Goal: Task Accomplishment & Management: Manage account settings

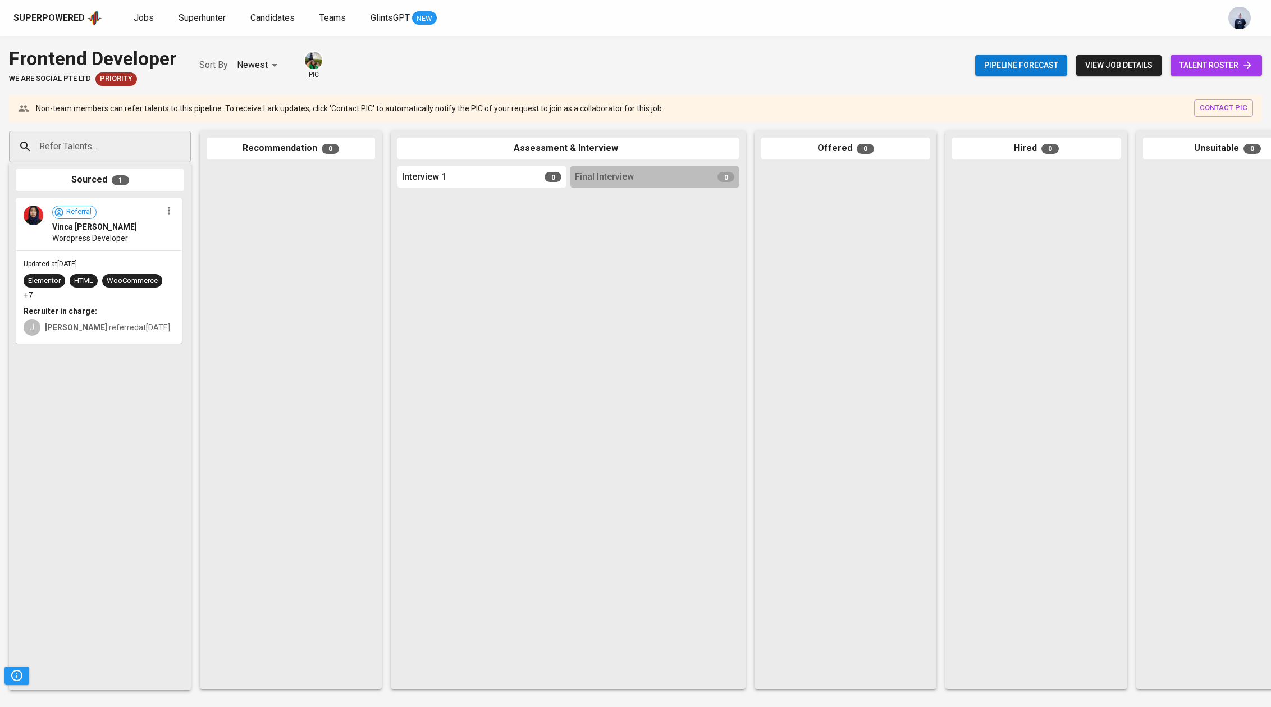
click at [1191, 69] on span "talent roster" at bounding box center [1217, 65] width 74 height 14
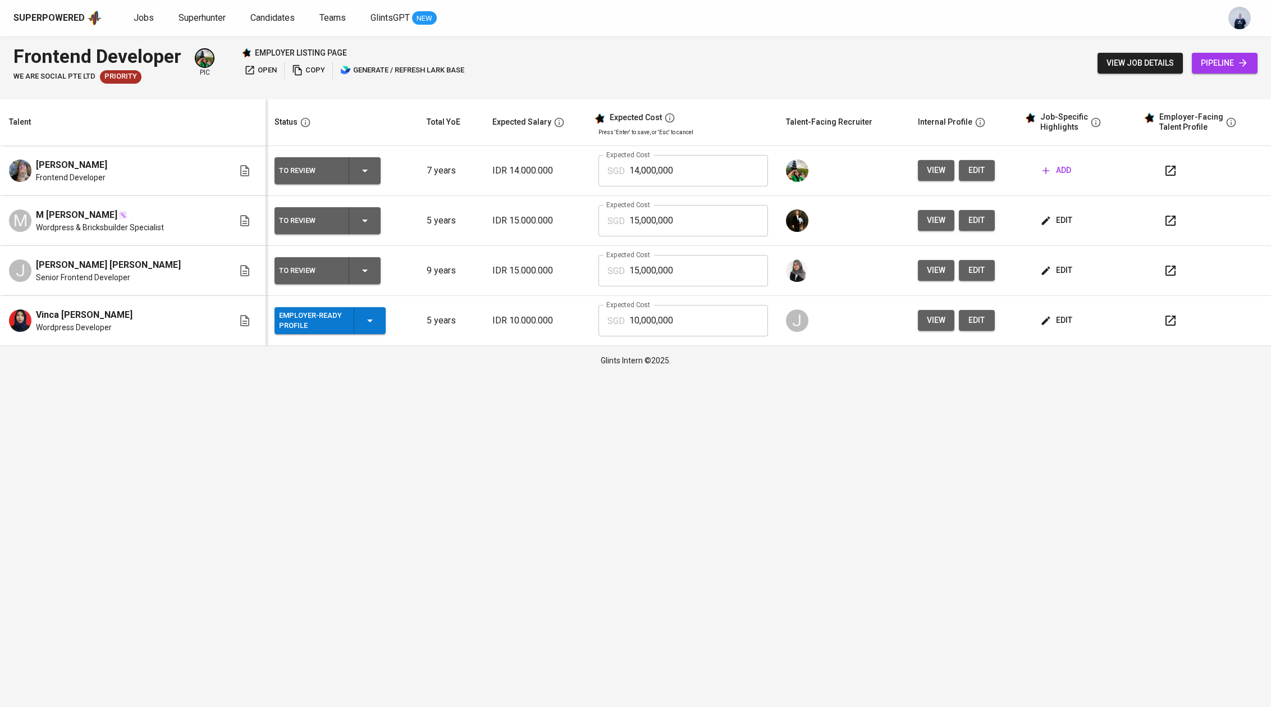
click at [927, 322] on span "view" at bounding box center [936, 320] width 19 height 14
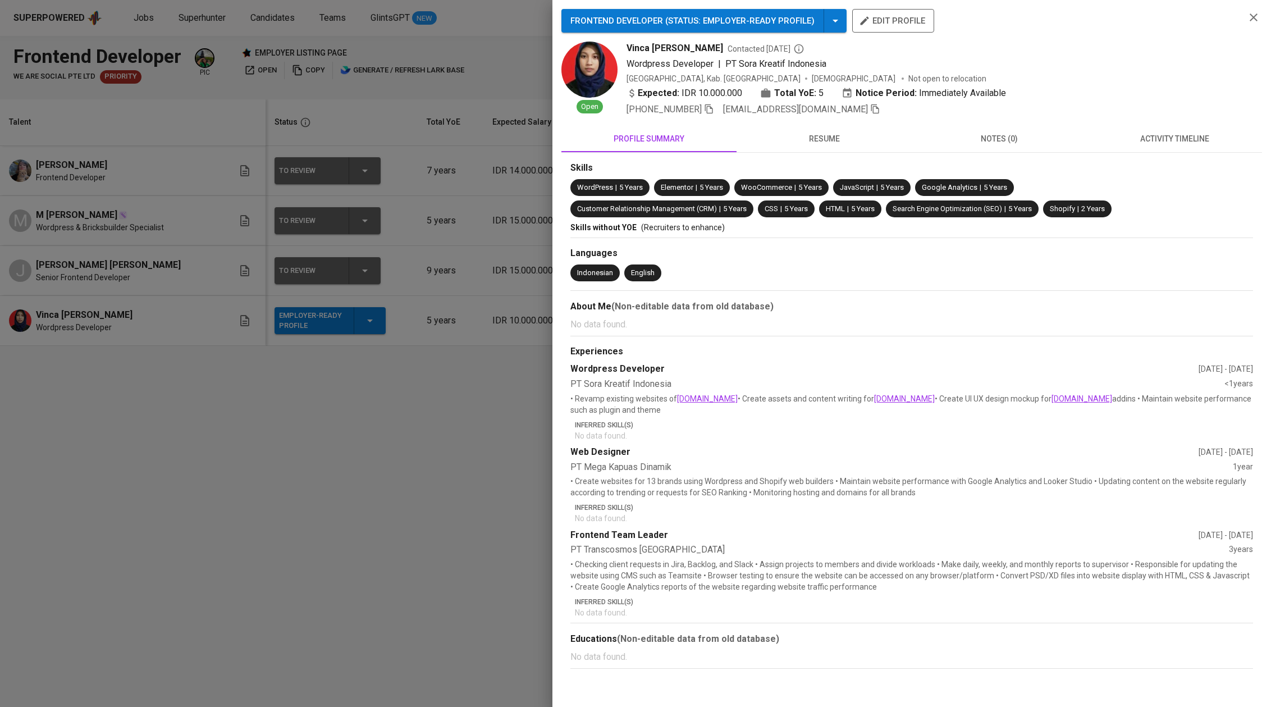
click at [819, 134] on span "resume" at bounding box center [824, 139] width 162 height 14
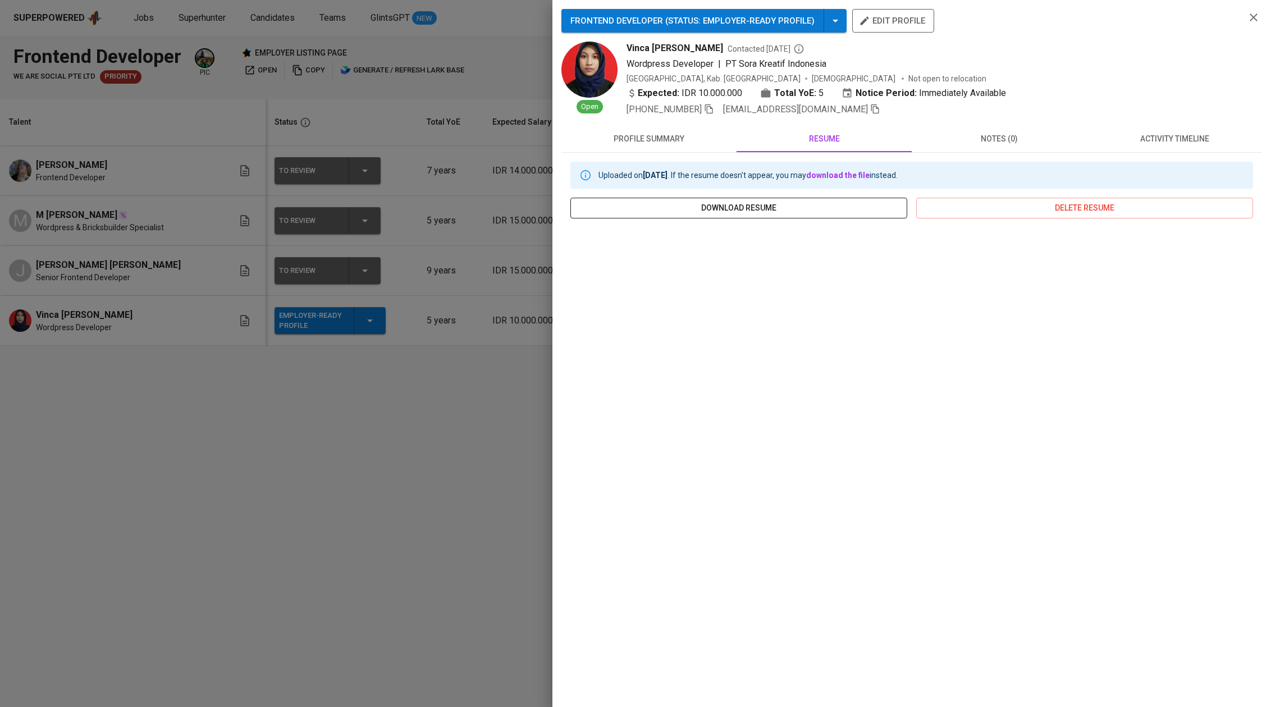
click at [836, 198] on button "download resume" at bounding box center [738, 208] width 337 height 21
click at [870, 110] on icon "button" at bounding box center [875, 109] width 10 height 10
click at [393, 186] on div at bounding box center [635, 353] width 1271 height 707
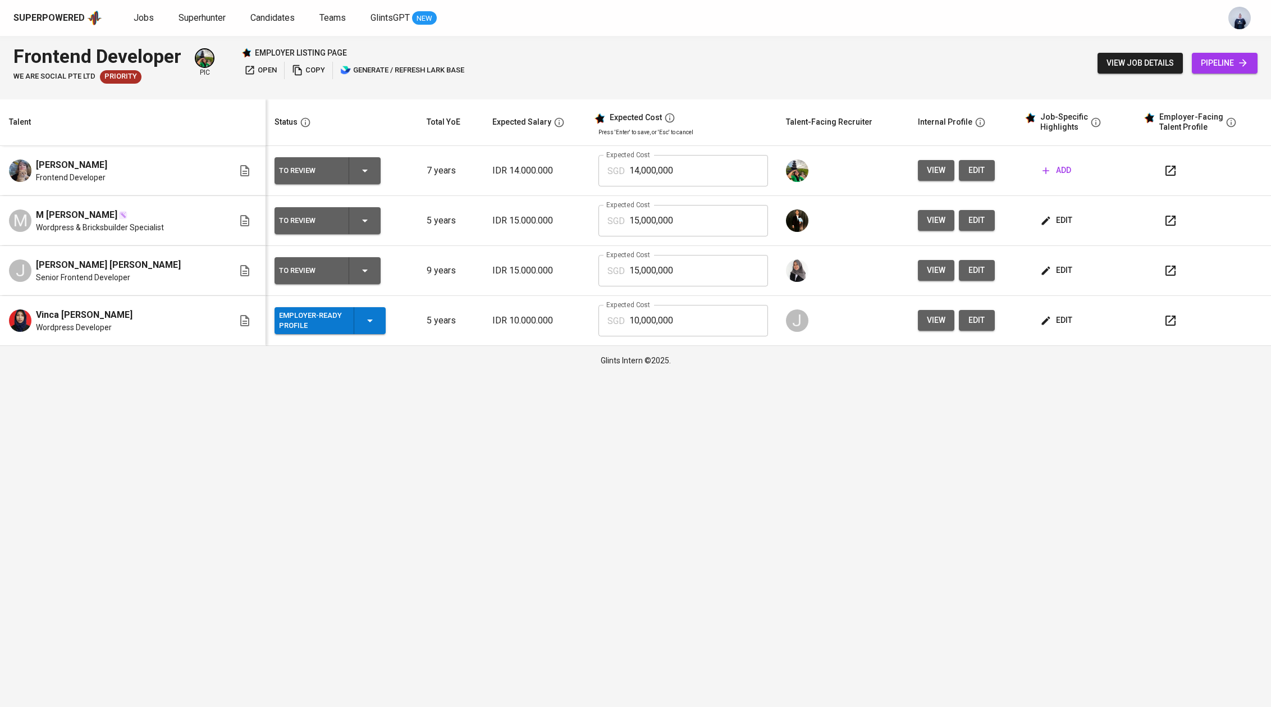
click at [1172, 319] on icon "button" at bounding box center [1170, 320] width 13 height 13
click at [930, 322] on span "view" at bounding box center [936, 320] width 19 height 14
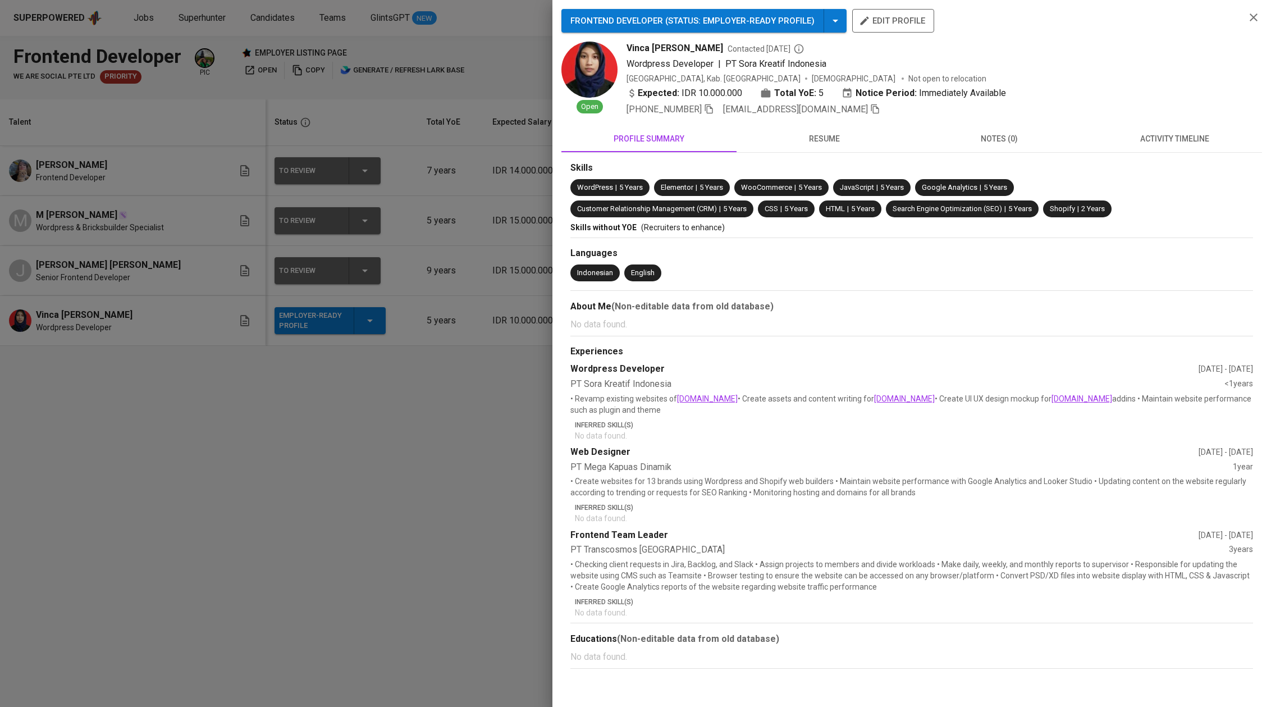
click at [833, 141] on span "resume" at bounding box center [824, 139] width 162 height 14
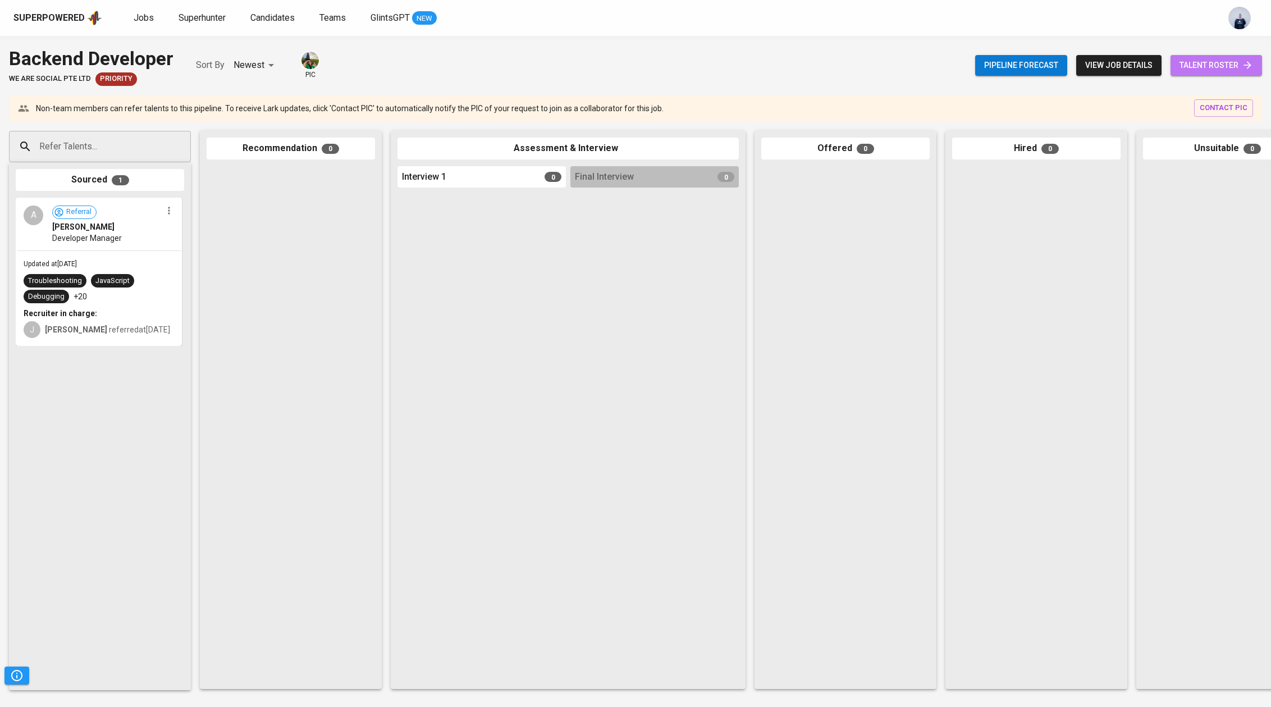
click at [1206, 70] on span "talent roster" at bounding box center [1217, 65] width 74 height 14
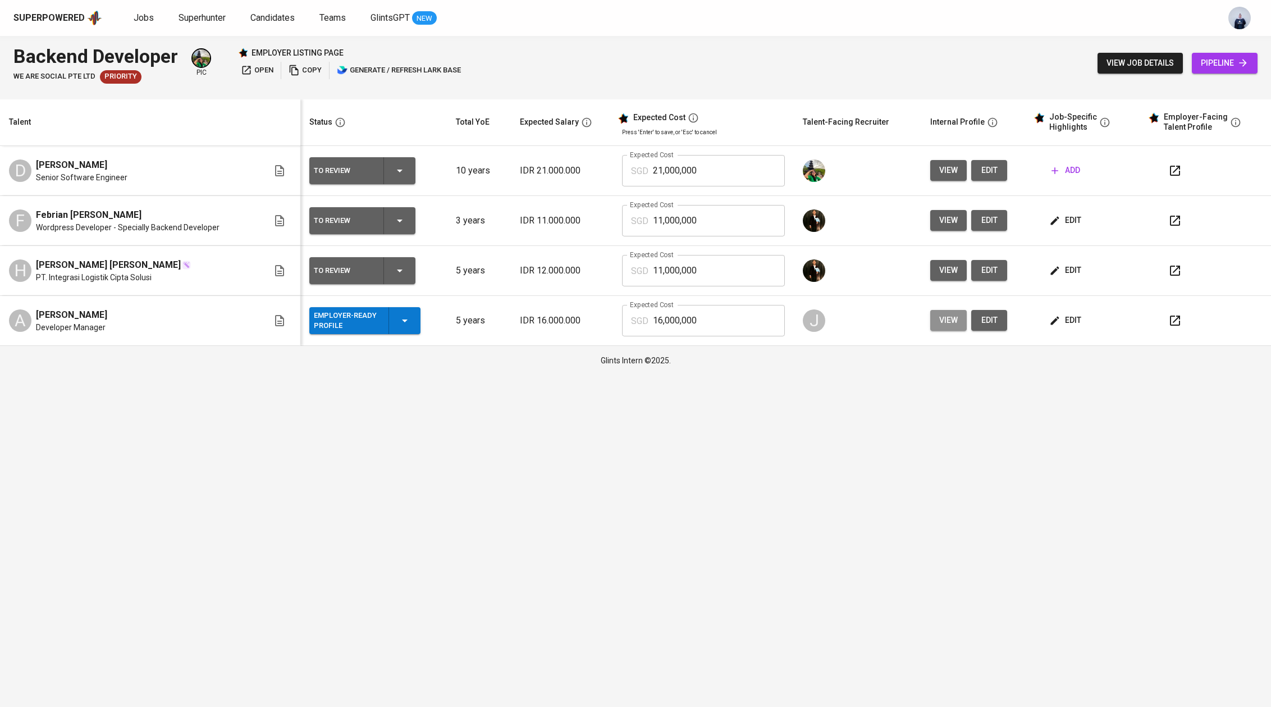
click at [947, 322] on span "view" at bounding box center [948, 320] width 19 height 14
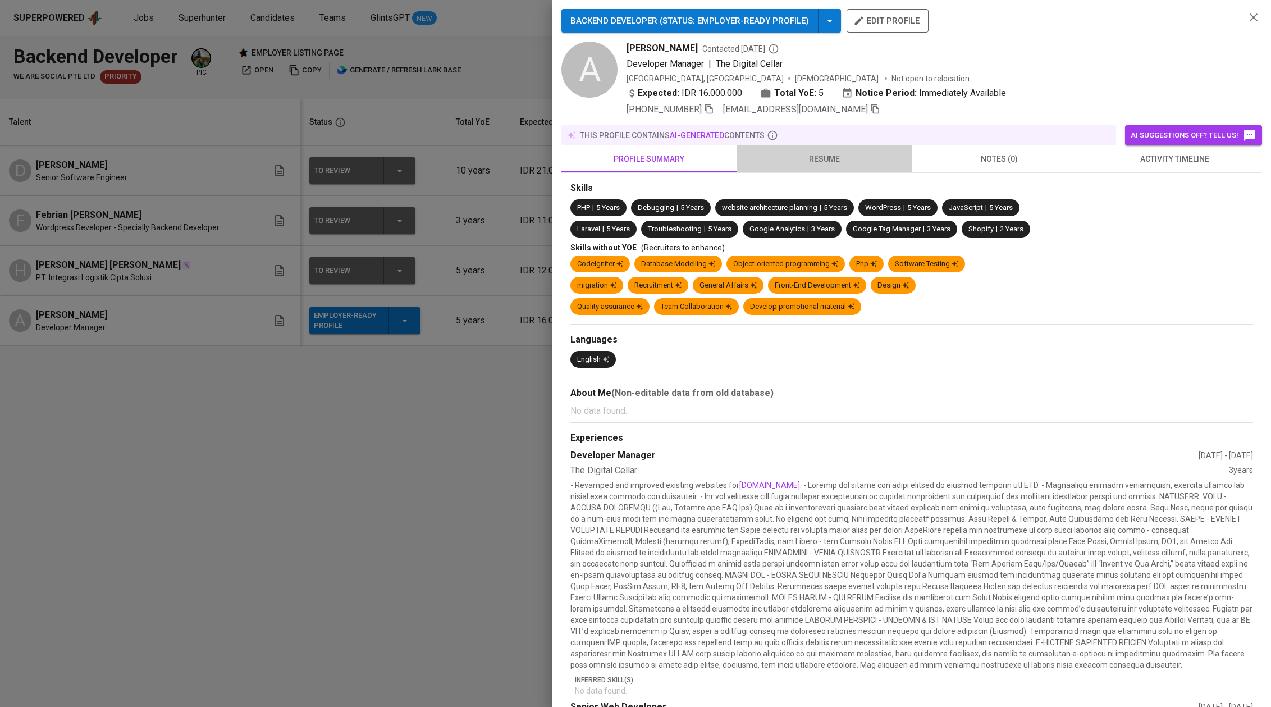
click at [836, 155] on span "resume" at bounding box center [824, 159] width 162 height 14
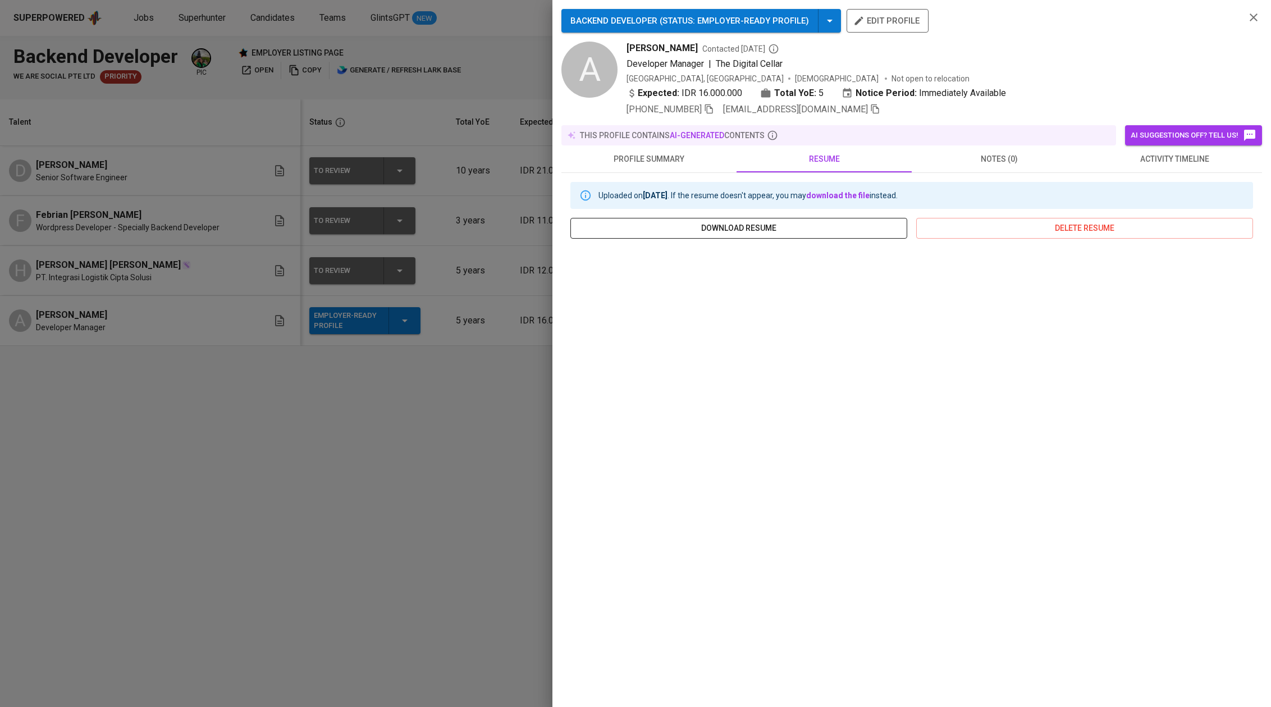
click at [748, 223] on span "download resume" at bounding box center [738, 228] width 319 height 14
click at [838, 197] on link "download the file" at bounding box center [837, 195] width 63 height 9
drag, startPoint x: 628, startPoint y: 48, endPoint x: 695, endPoint y: 47, distance: 66.3
click at [695, 47] on span "[PERSON_NAME]" at bounding box center [662, 48] width 71 height 13
copy span "[PERSON_NAME]"
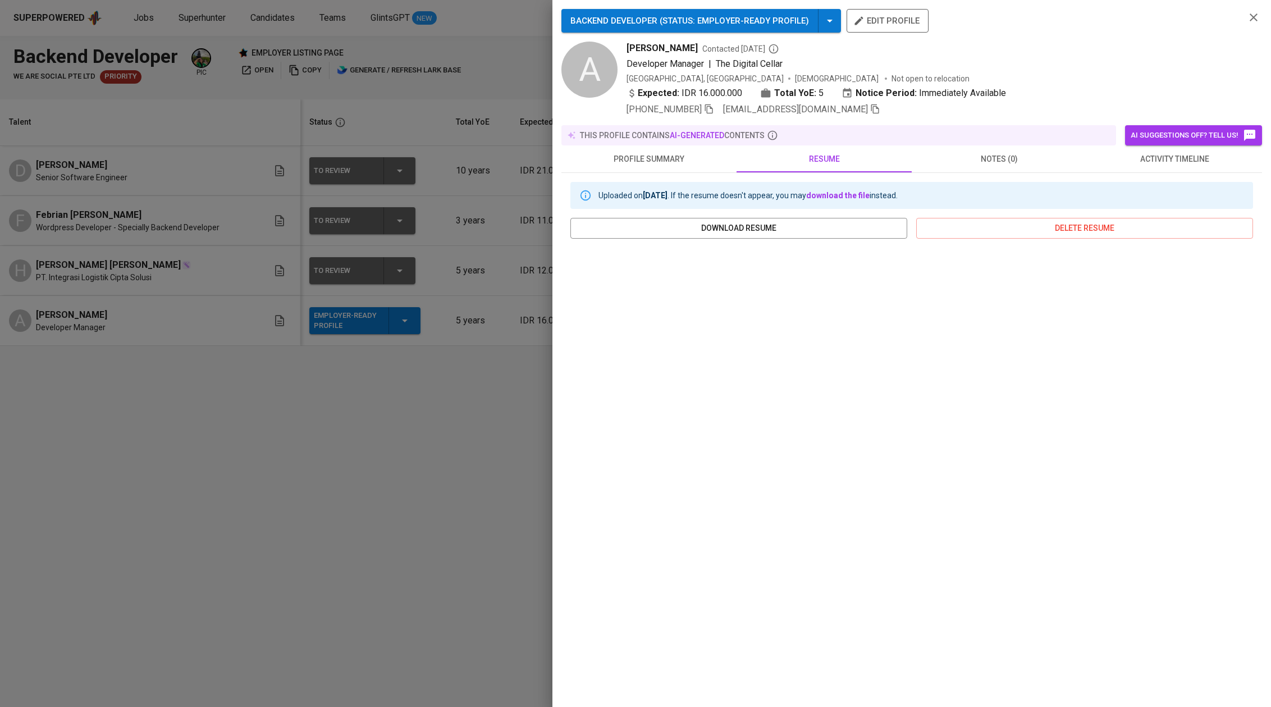
click at [479, 283] on div at bounding box center [635, 353] width 1271 height 707
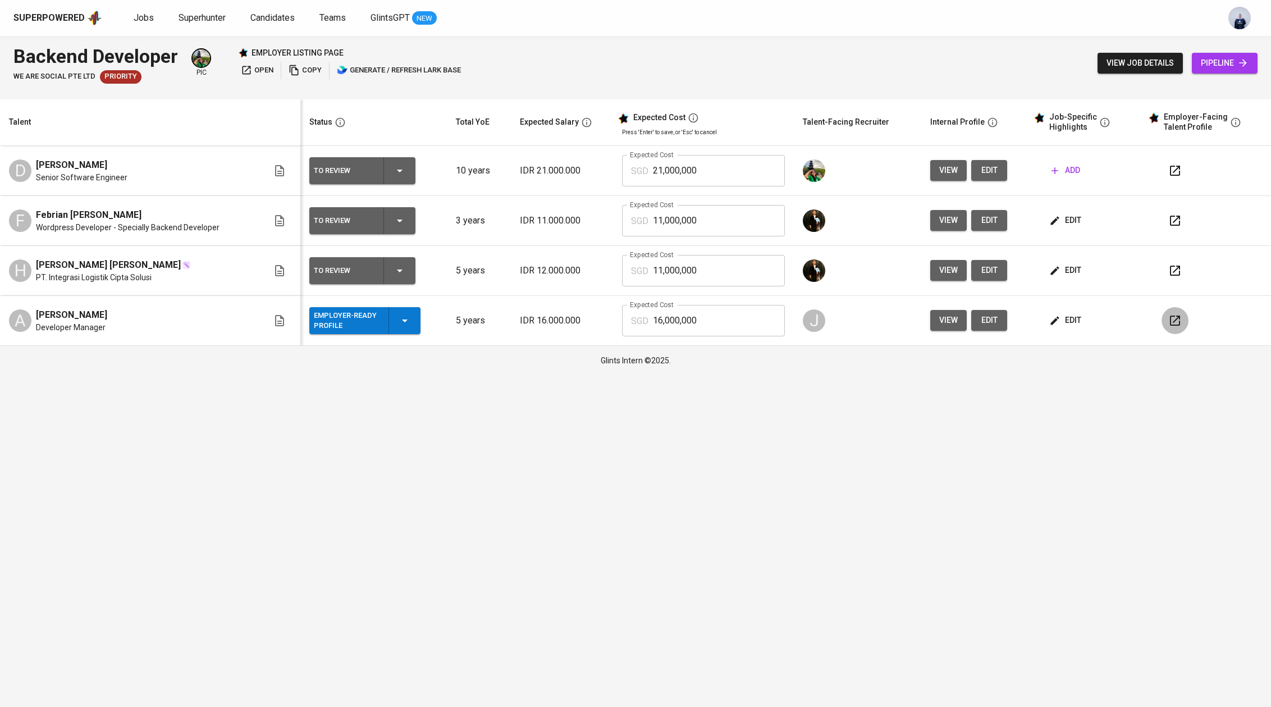
click at [1179, 319] on icon "button" at bounding box center [1174, 320] width 13 height 13
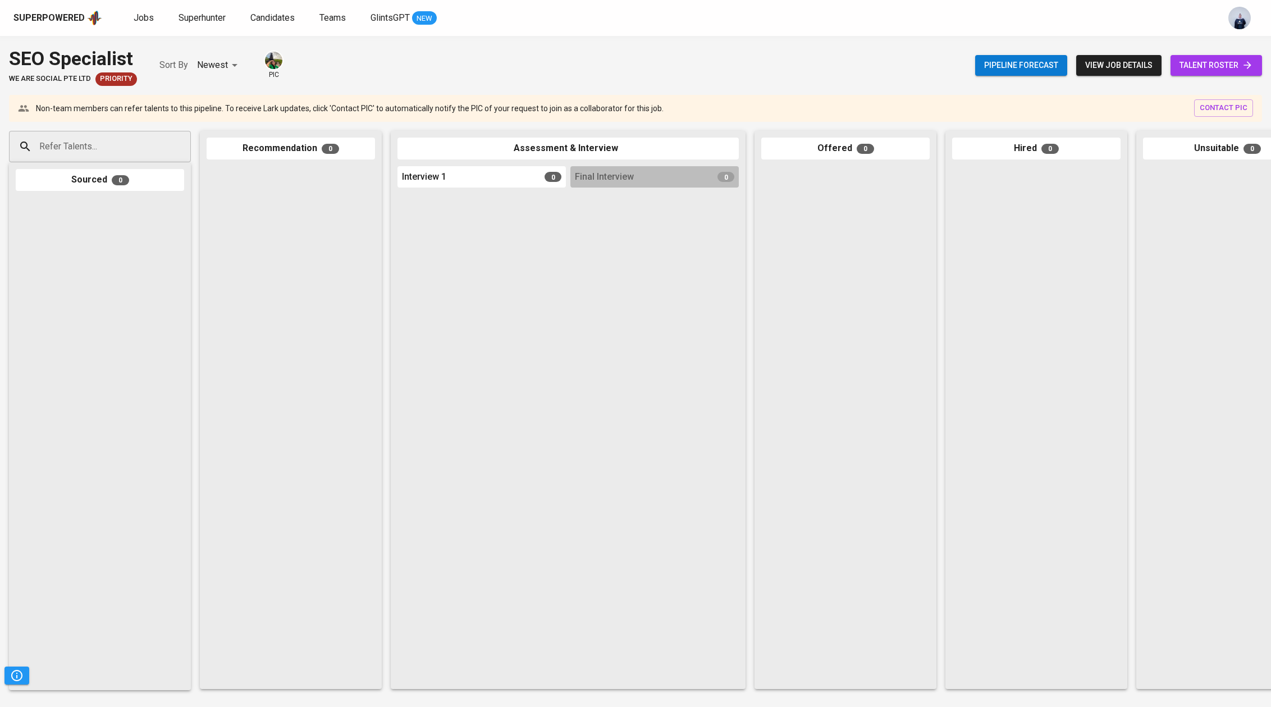
click at [1200, 62] on span "talent roster" at bounding box center [1217, 65] width 74 height 14
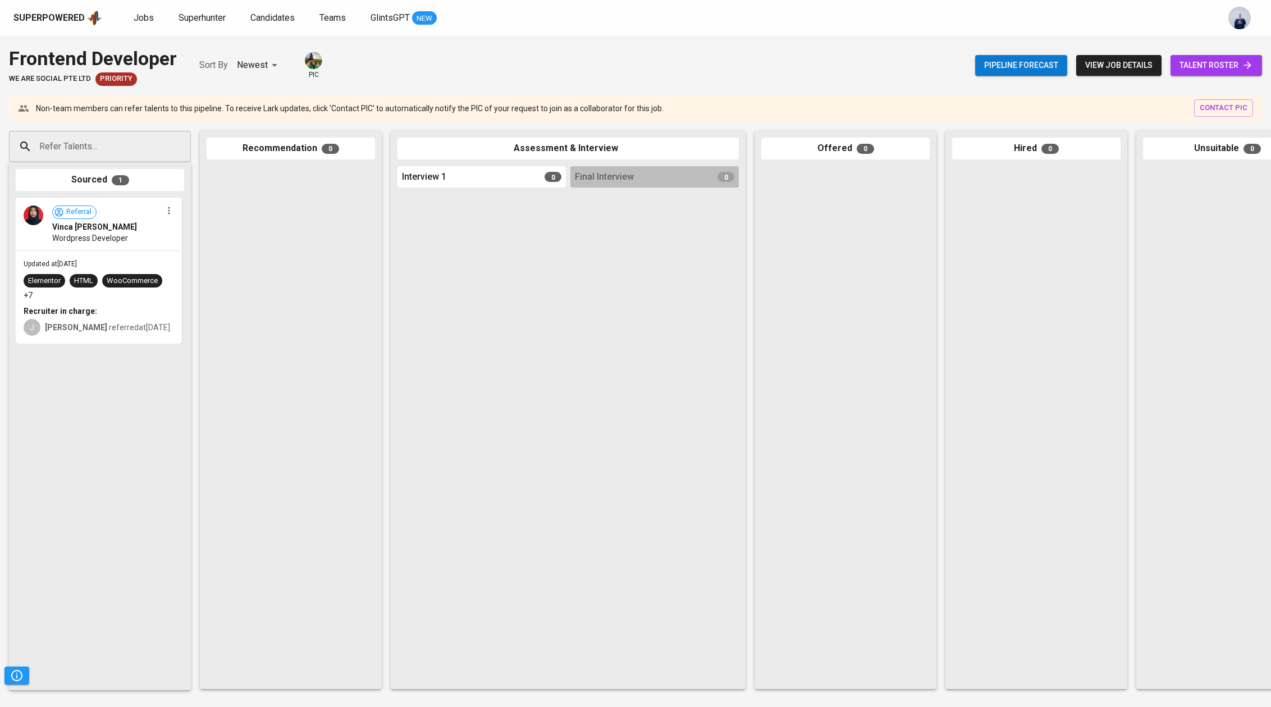
click at [1211, 67] on span "talent roster" at bounding box center [1217, 65] width 74 height 14
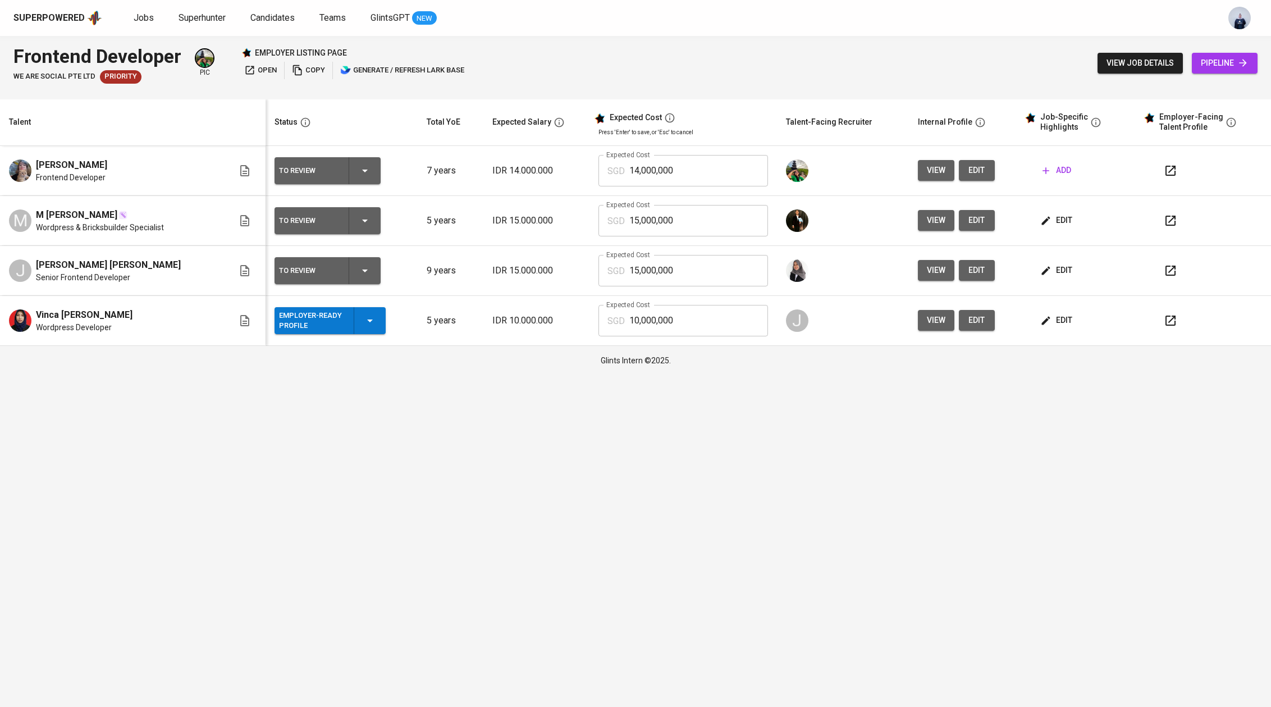
click at [1171, 321] on icon "button" at bounding box center [1171, 321] width 10 height 10
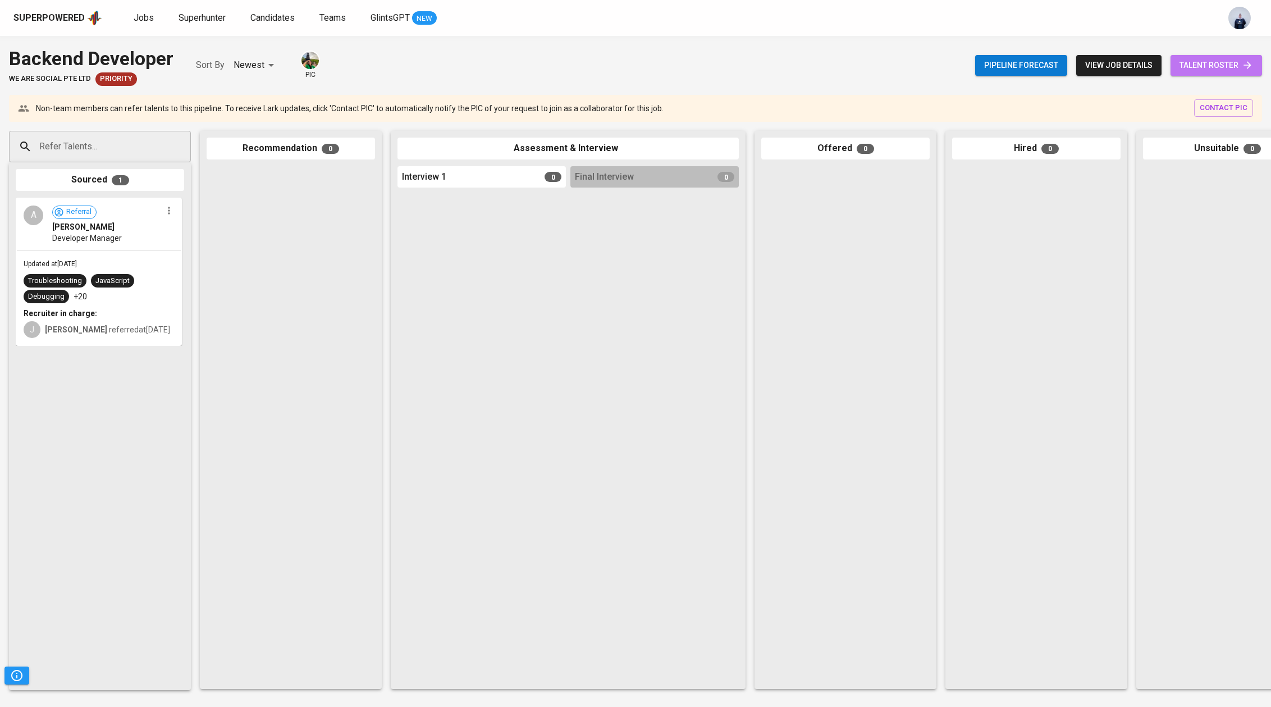
click at [1213, 66] on span "talent roster" at bounding box center [1217, 65] width 74 height 14
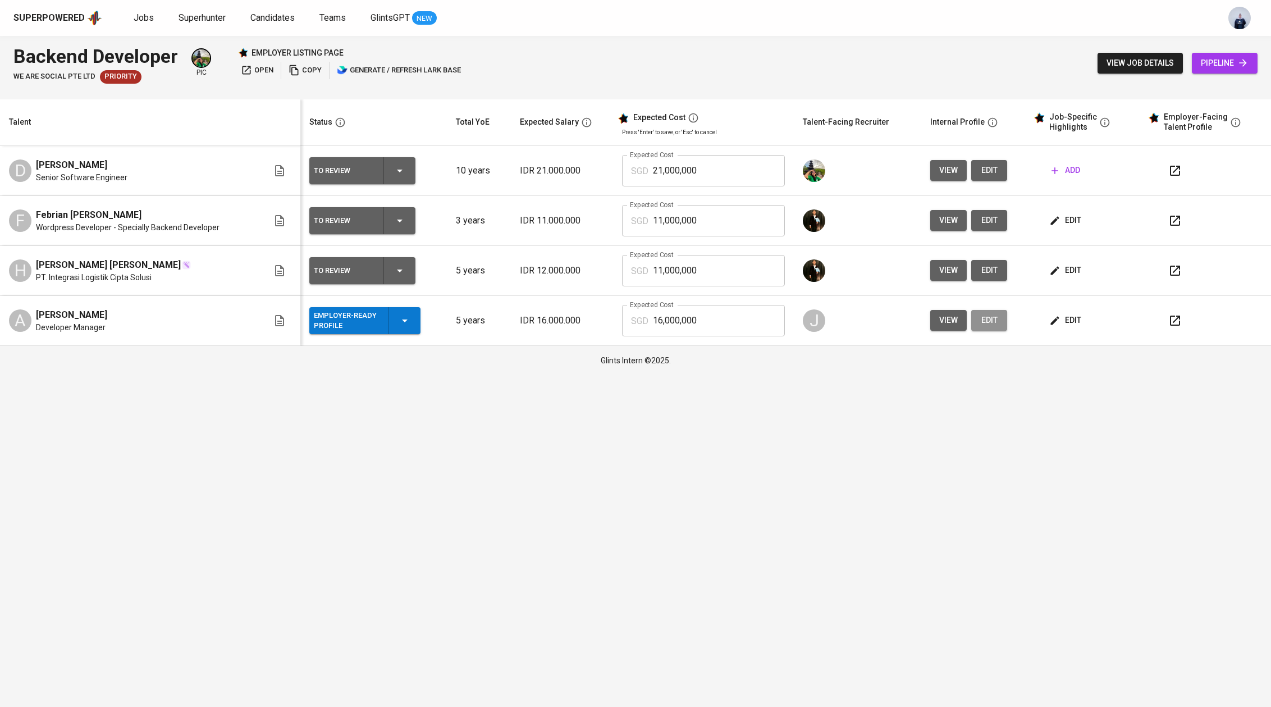
click at [989, 322] on span "edit" at bounding box center [989, 320] width 18 height 14
click at [1170, 319] on icon "button" at bounding box center [1175, 321] width 10 height 10
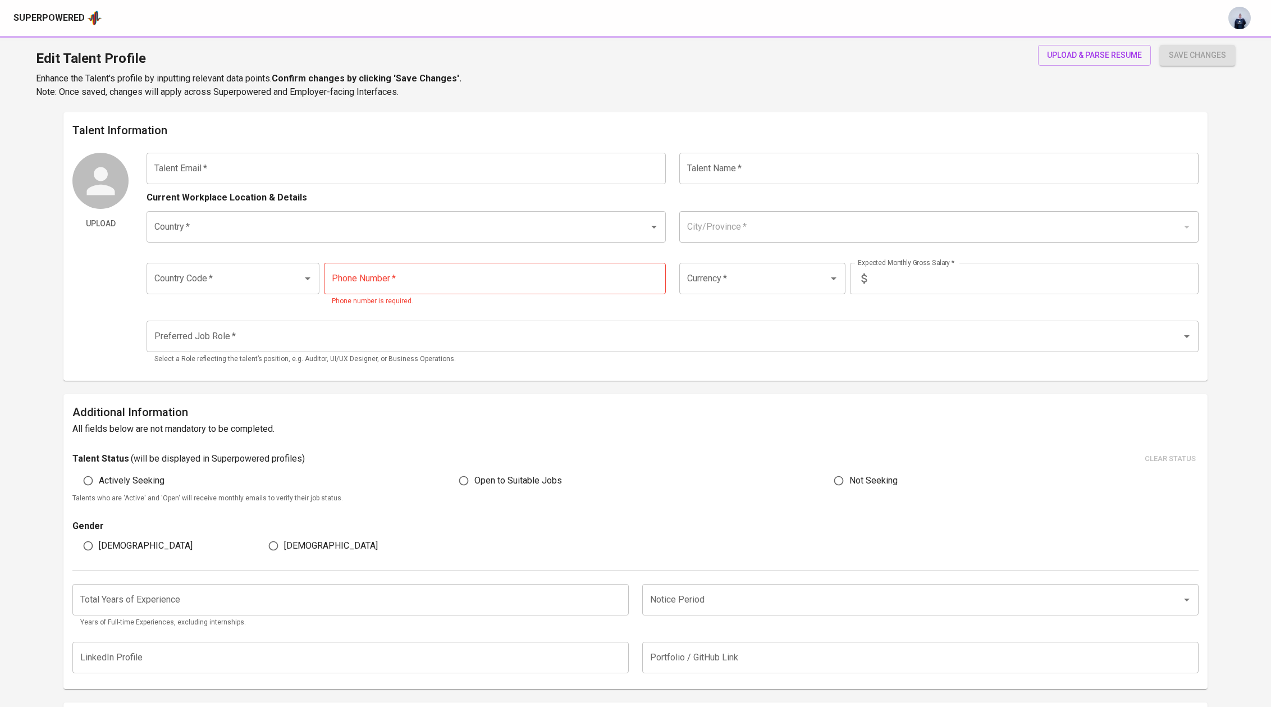
type input "[EMAIL_ADDRESS][DOMAIN_NAME]"
type input "[PERSON_NAME]"
type input "[GEOGRAPHIC_DATA]"
type input "[GEOGRAPHIC_DATA], [GEOGRAPHIC_DATA]"
type input "+62"
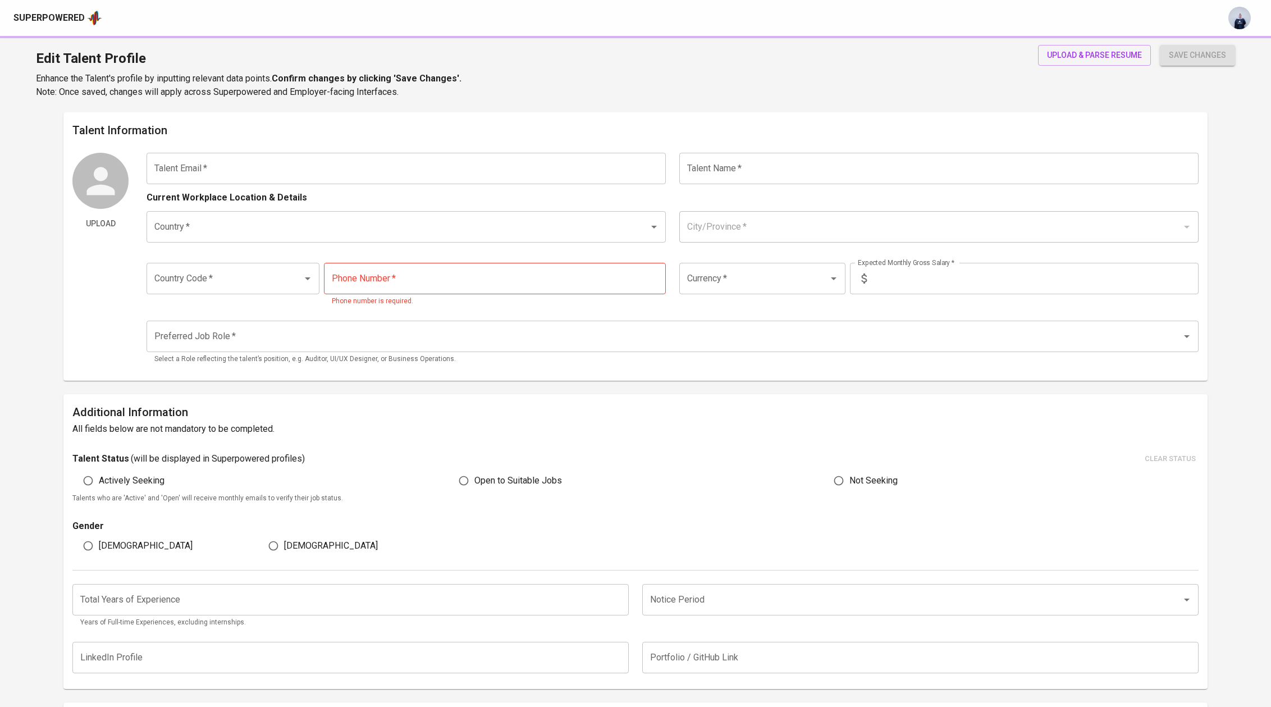
type input "[PHONE_NUMBER]"
type input "IDR"
type input "Backend Developer"
radio input "true"
type input "5"
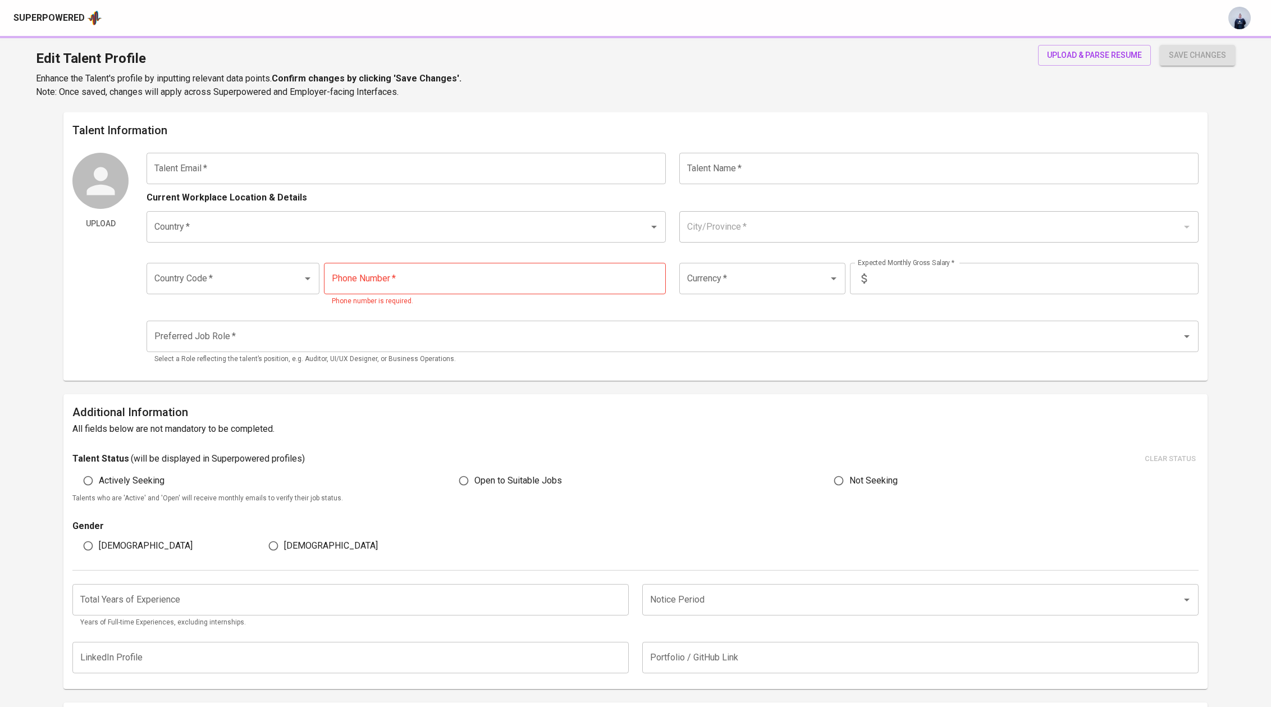
type input "Immediately Available"
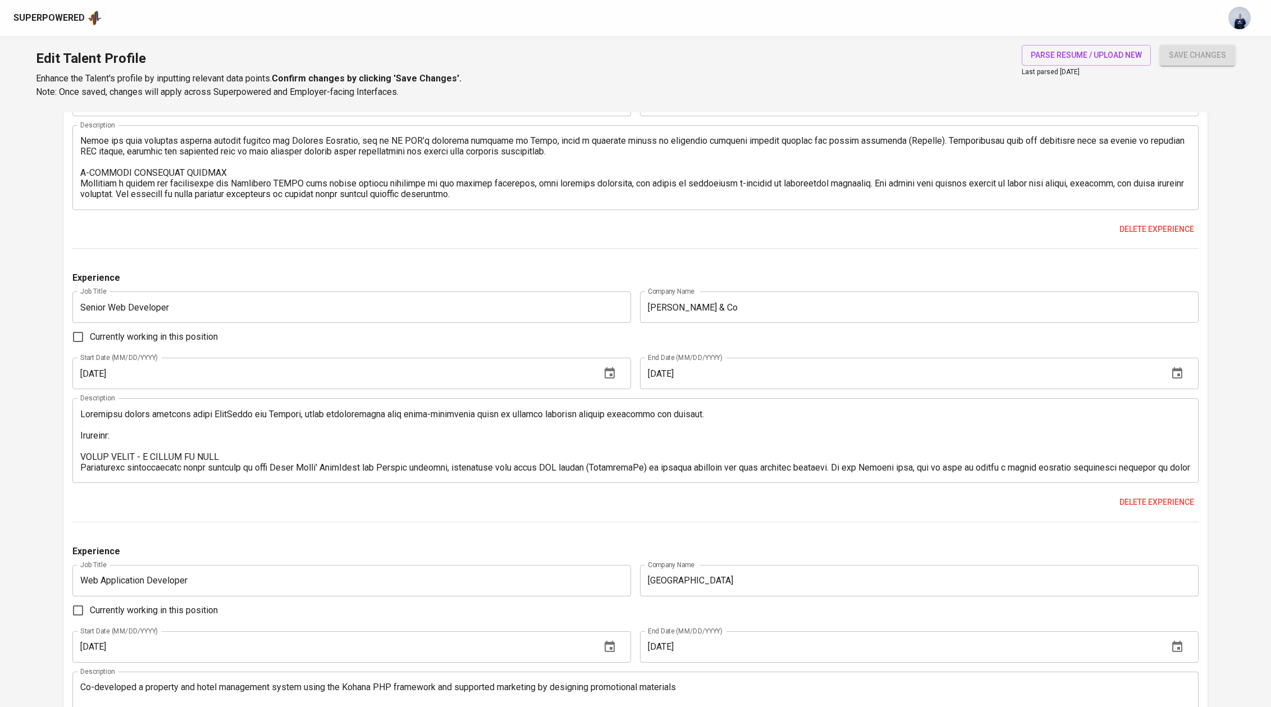
scroll to position [1407, 0]
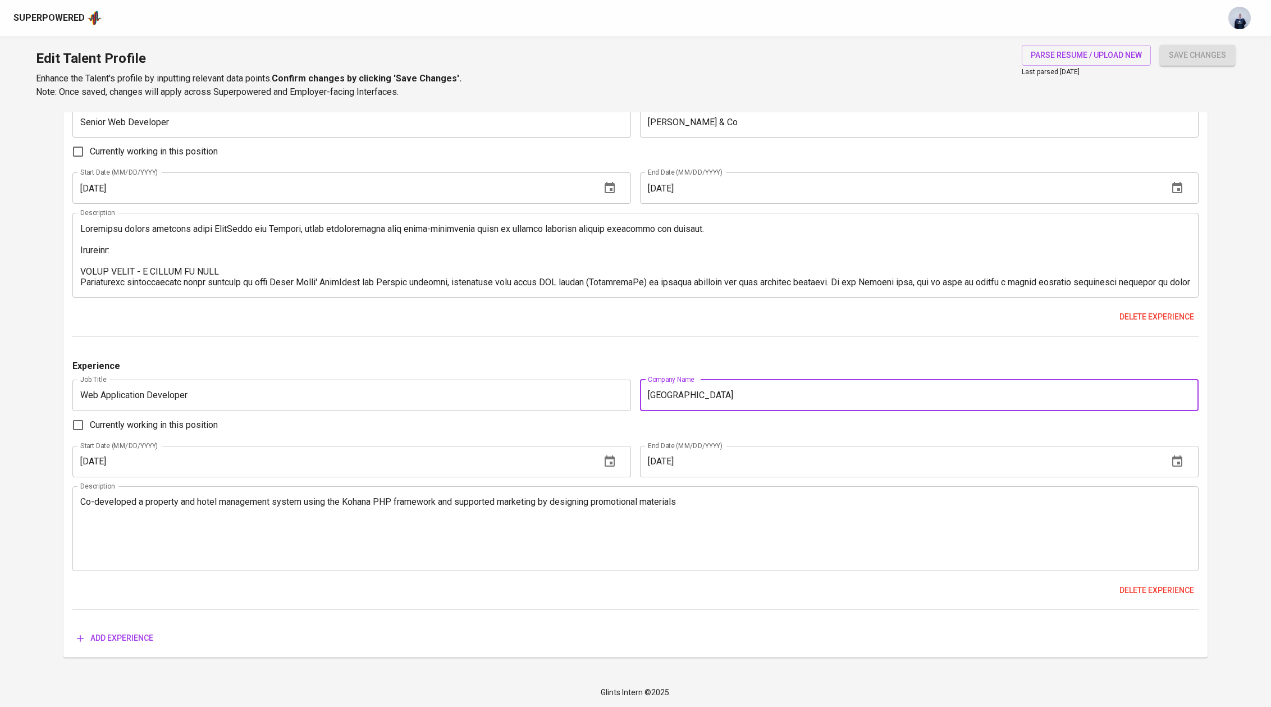
click at [782, 395] on input "[GEOGRAPHIC_DATA]" at bounding box center [919, 395] width 559 height 31
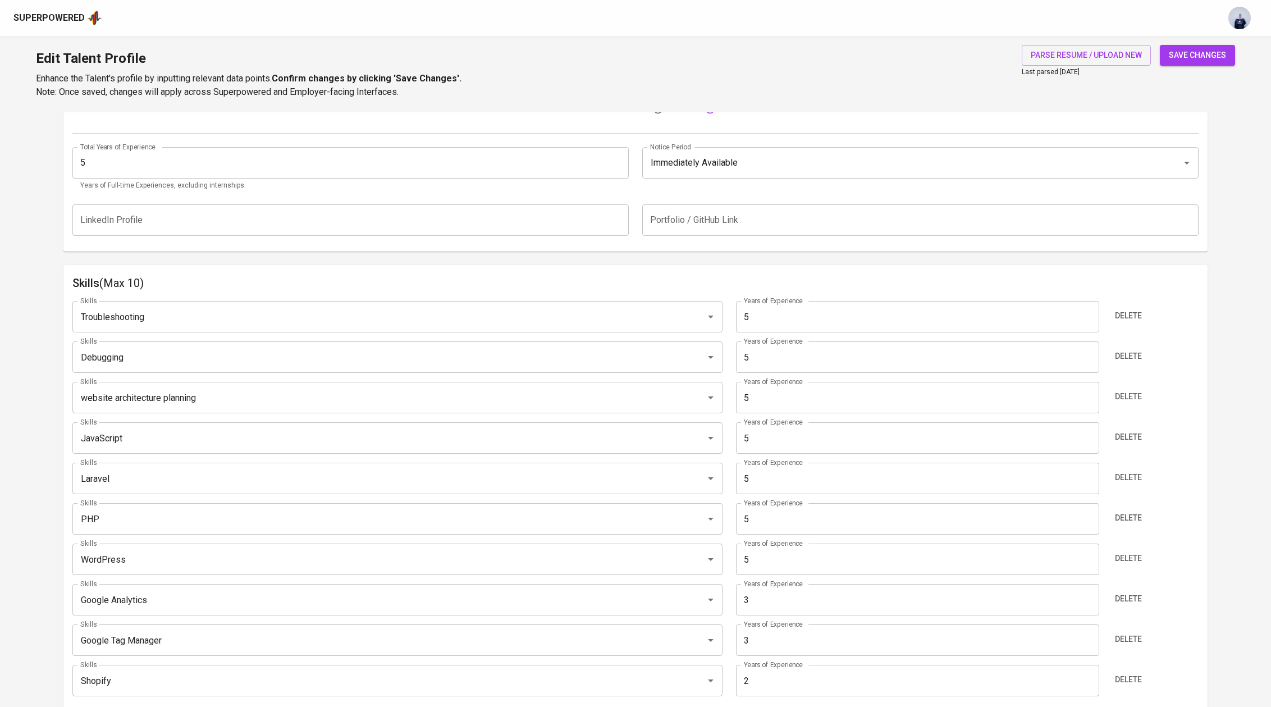
scroll to position [0, 0]
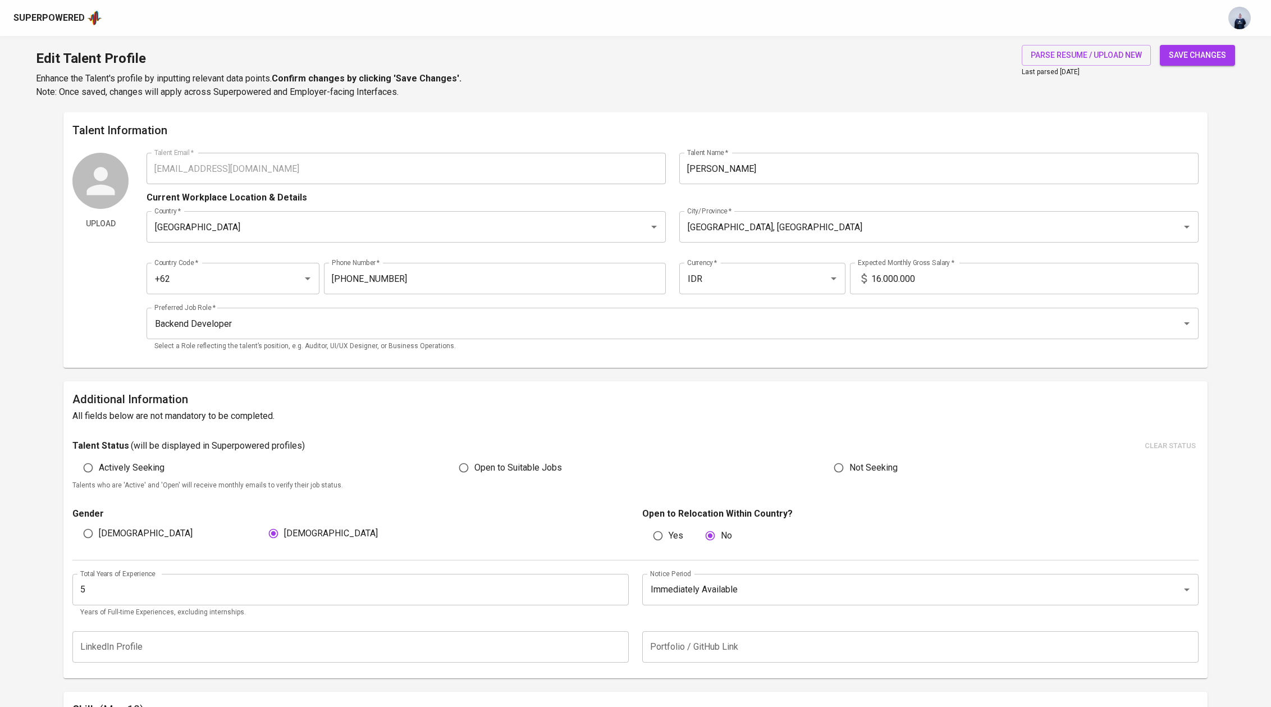
type input "Skyland City (PT. Adhiloka Shobat Sewita)"
click at [1189, 60] on span "save changes" at bounding box center [1197, 55] width 57 height 14
